Goal: Use online tool/utility: Use online tool/utility

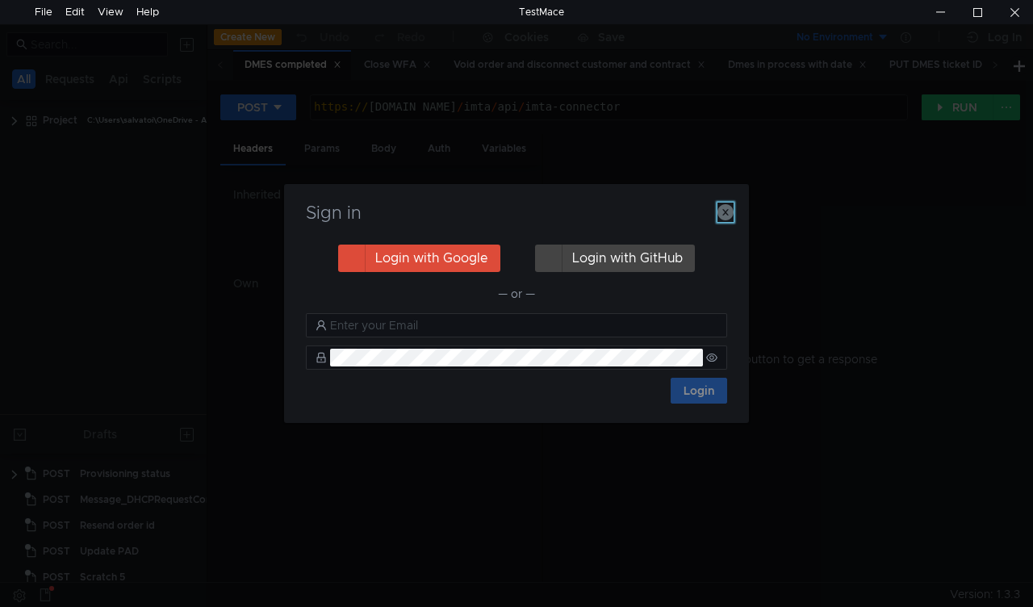
click at [725, 213] on icon "button" at bounding box center [725, 212] width 16 height 16
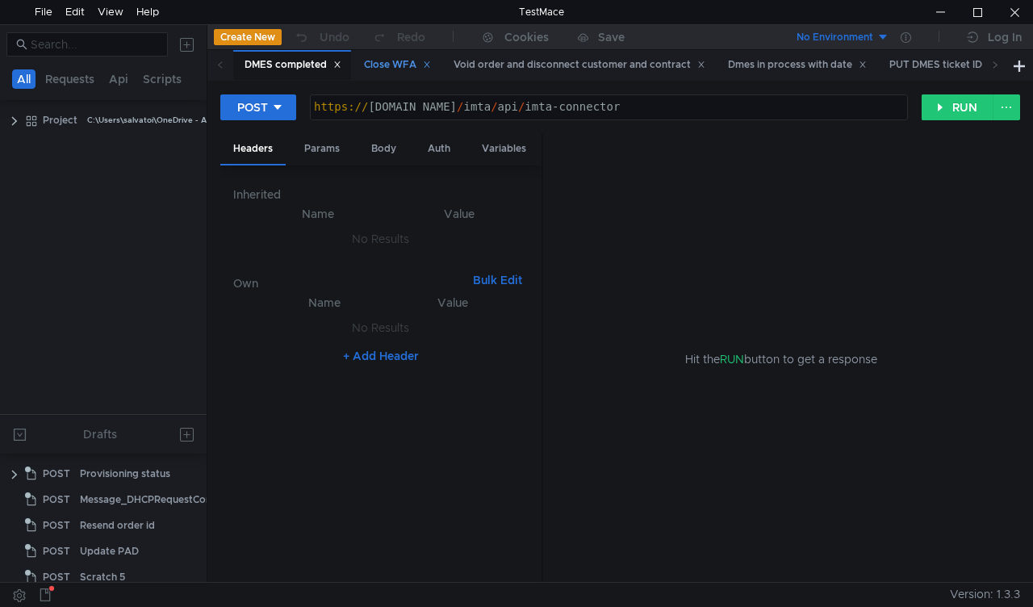
click at [395, 69] on div "Close WFA" at bounding box center [397, 64] width 67 height 17
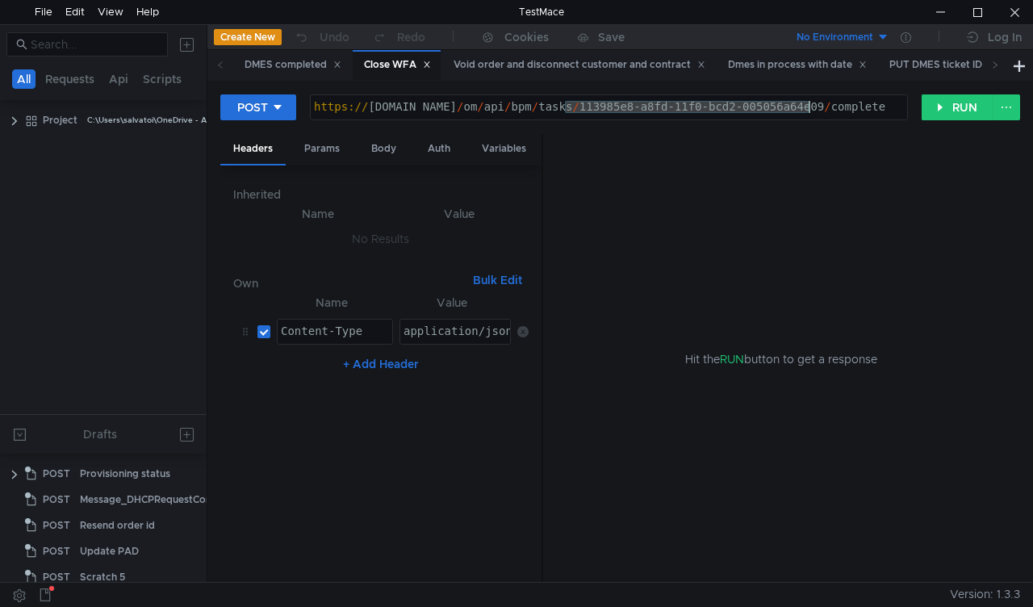
drag, startPoint x: 565, startPoint y: 105, endPoint x: 809, endPoint y: 109, distance: 243.7
click at [809, 109] on div "https:// mbx.dfni.nl / om / api / bpm / tasks / 113985e8-a8fd-11f0-bcd2-005056a…" at bounding box center [609, 119] width 596 height 36
paste textarea "b876b82b-a96e-11f0-b60f-005056a6d44f"
click at [917, 111] on div "POST https://mbx.dfni.nl/om/api/bpm/tasks/b876b82b-a96e-11f0-b60f-005056a6d44f/…" at bounding box center [570, 107] width 701 height 27
click at [936, 109] on button "RUN" at bounding box center [958, 107] width 72 height 26
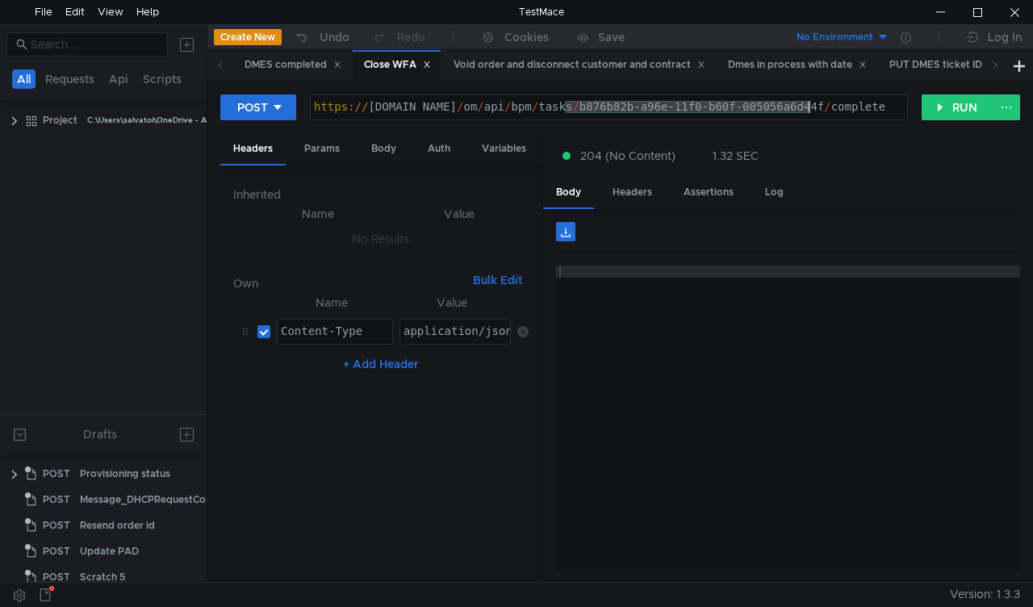
drag, startPoint x: 566, startPoint y: 108, endPoint x: 809, endPoint y: 105, distance: 242.1
click at [809, 105] on div "https:// mbx.dfni.nl / om / api / bpm / tasks / b876b82b-a96e-11f0-b60f-005056a…" at bounding box center [609, 119] width 596 height 36
paste textarea "1ea08774-a975-11f0-aaf1-005056a636e"
type textarea "https://mbx.dfni.nl/om/api/bpm/tasks/1ea08774-a975-11f0-aaf1-005056a636ef/compl…"
click at [934, 102] on button "RUN" at bounding box center [958, 107] width 72 height 26
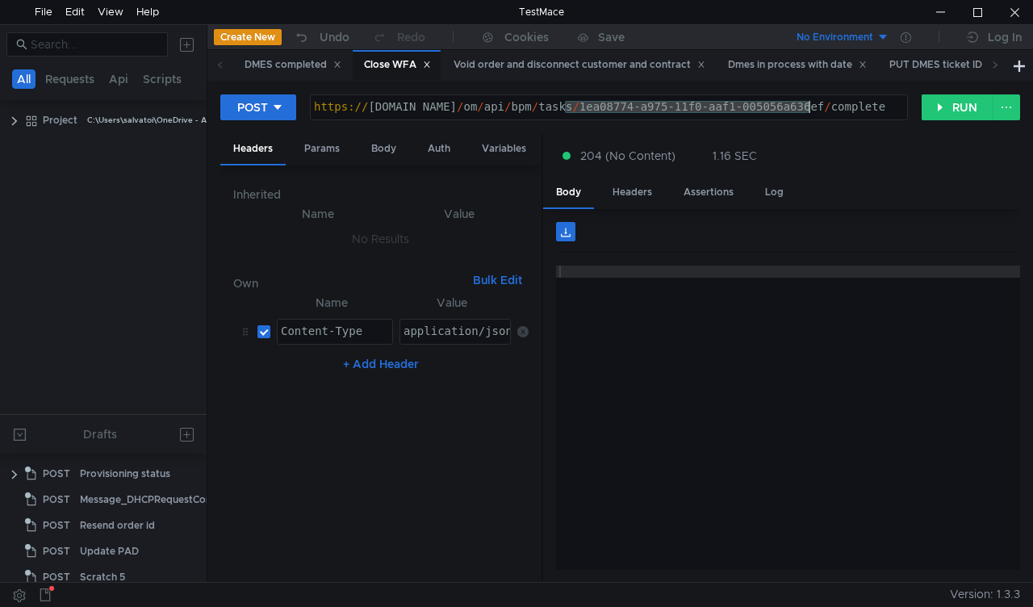
drag, startPoint x: 566, startPoint y: 105, endPoint x: 808, endPoint y: 107, distance: 241.3
click at [808, 107] on div "https:// mbx.dfni.nl / om / api / bpm / tasks / 1ea08774-a975-11f0-aaf1-005056a…" at bounding box center [609, 119] width 596 height 36
paste textarea "c8a8e6c9-a99c-11f0-8a04-005056a66d6a"
type textarea "[URL][DOMAIN_NAME]"
click at [942, 109] on button "RUN" at bounding box center [958, 107] width 72 height 26
